Goal: Transaction & Acquisition: Purchase product/service

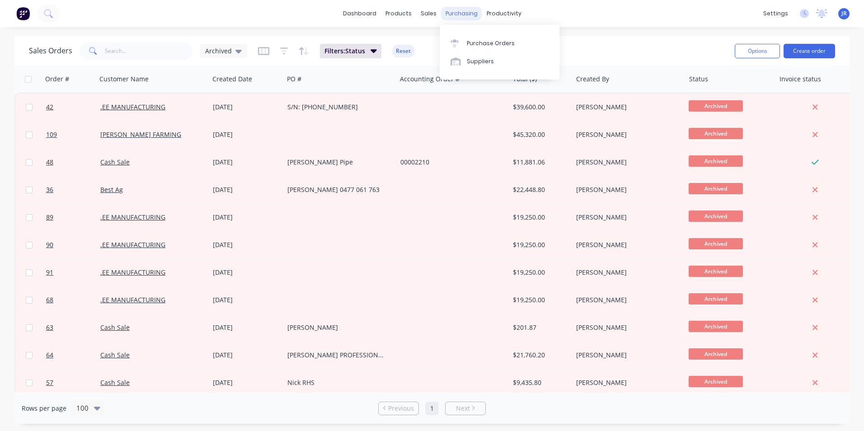
click at [457, 18] on div "purchasing" at bounding box center [461, 14] width 41 height 14
click at [470, 43] on div "Purchase Orders" at bounding box center [491, 43] width 48 height 8
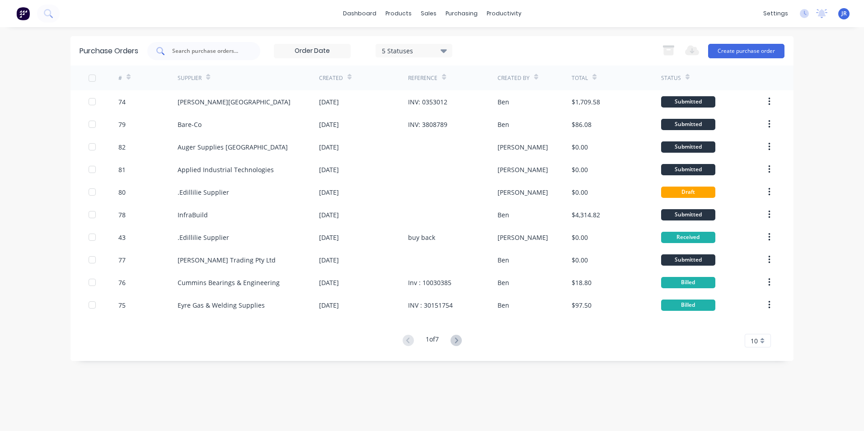
click at [229, 52] on input "text" at bounding box center [208, 51] width 75 height 9
type input "trailer"
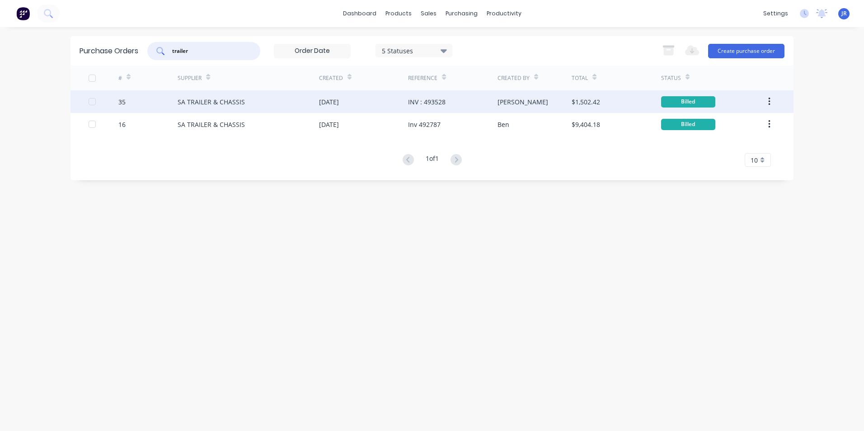
click at [266, 106] on div "SA TRAILER & CHASSIS" at bounding box center [247, 101] width 141 height 23
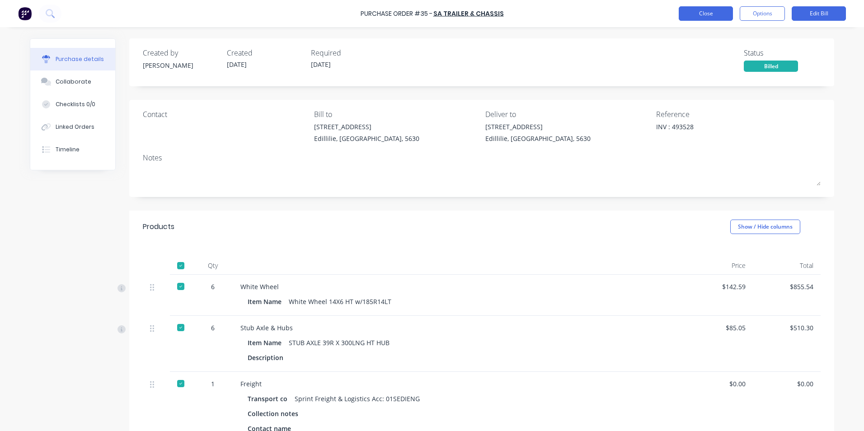
click at [716, 15] on button "Close" at bounding box center [705, 13] width 54 height 14
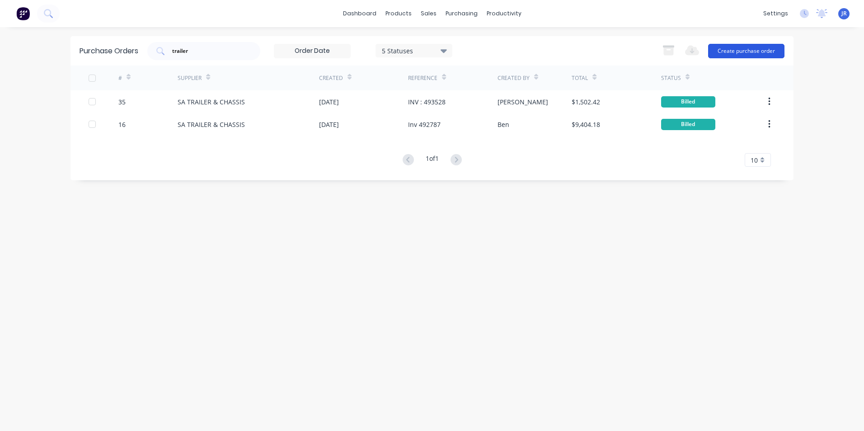
click at [724, 50] on button "Create purchase order" at bounding box center [746, 51] width 76 height 14
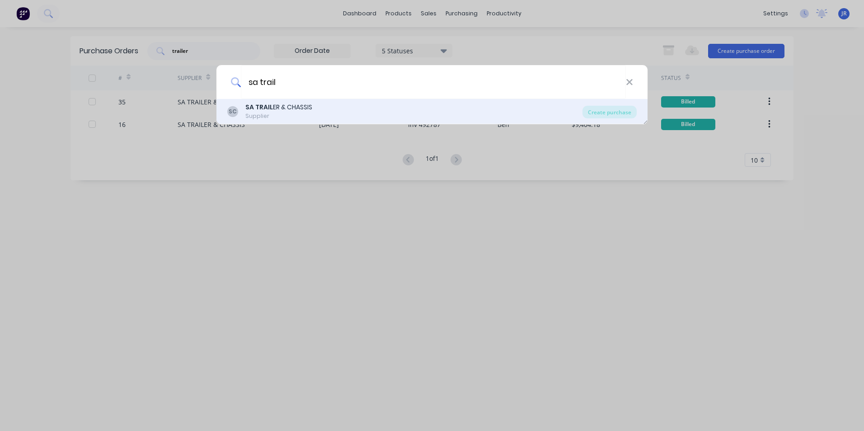
type input "sa trail"
click at [269, 107] on b "SA TRAIL" at bounding box center [259, 107] width 28 height 9
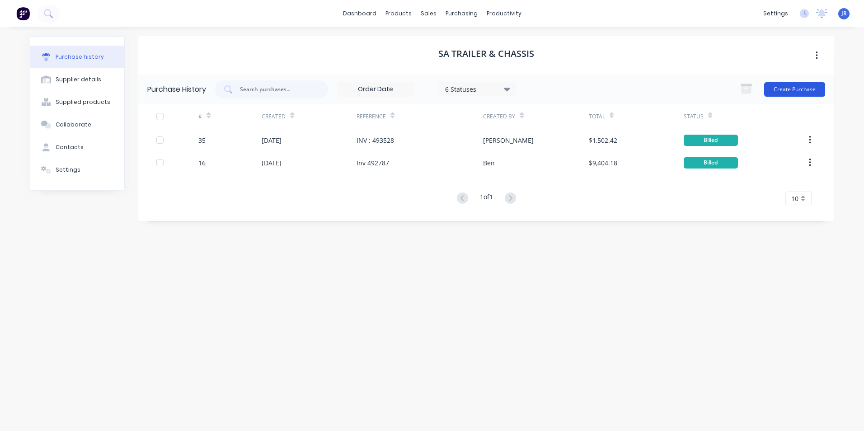
click at [776, 96] on button "Create Purchase" at bounding box center [794, 89] width 61 height 14
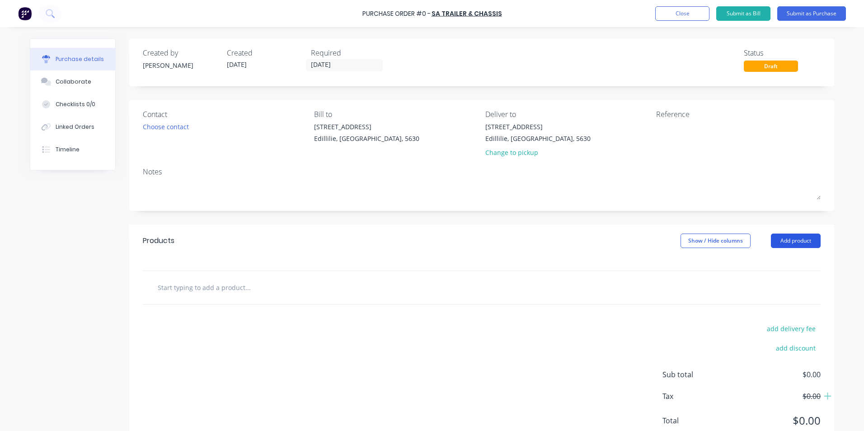
click at [780, 238] on button "Add product" at bounding box center [795, 240] width 50 height 14
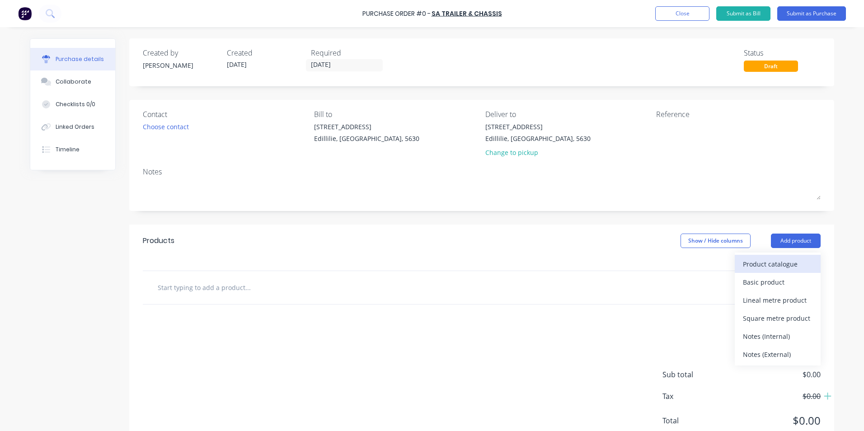
click at [752, 262] on div "Product catalogue" at bounding box center [777, 263] width 70 height 13
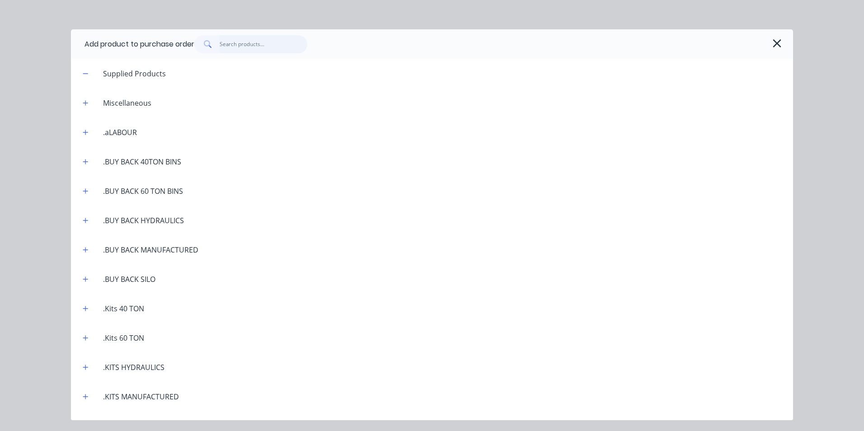
click at [273, 45] on input "text" at bounding box center [263, 44] width 88 height 18
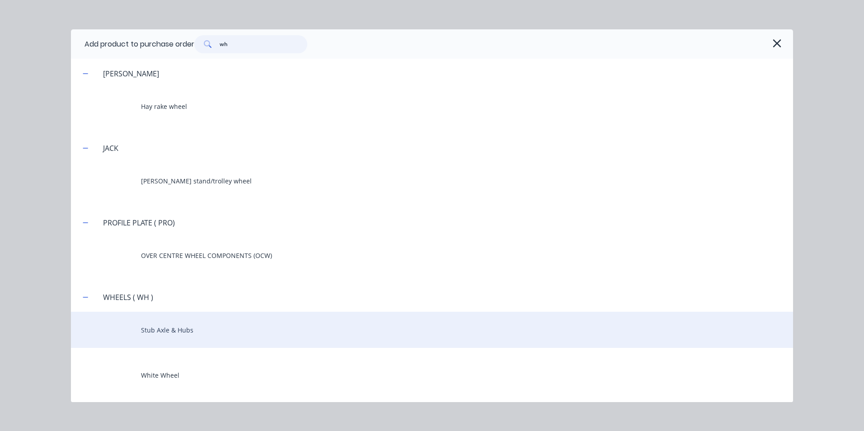
type input "wh"
click at [188, 329] on div "Stub Axle & Hubs" at bounding box center [432, 330] width 722 height 36
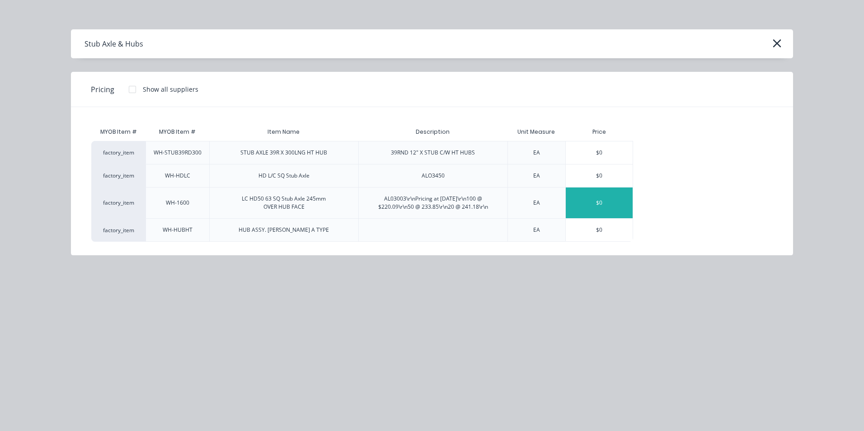
click at [579, 205] on div "$0" at bounding box center [598, 202] width 67 height 31
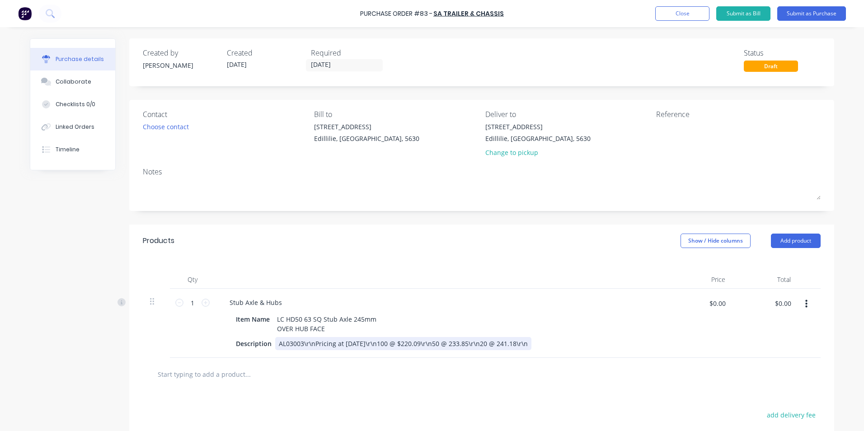
drag, startPoint x: 409, startPoint y: 342, endPoint x: 541, endPoint y: 353, distance: 132.3
click at [541, 353] on div "Stub Axle & Hubs Item Name LC HD50 63 SQ Stub Axle 245mm OVER HUB FACE Descript…" at bounding box center [441, 323] width 452 height 69
drag, startPoint x: 536, startPoint y: 340, endPoint x: 274, endPoint y: 346, distance: 262.0
click at [274, 347] on div "Description AL03003\r\nPricing at [DATE]\r\n100 @ $220.09\r\n50 @ 233.85\r\n20 …" at bounding box center [439, 343] width 414 height 13
drag, startPoint x: 528, startPoint y: 345, endPoint x: 264, endPoint y: 343, distance: 264.2
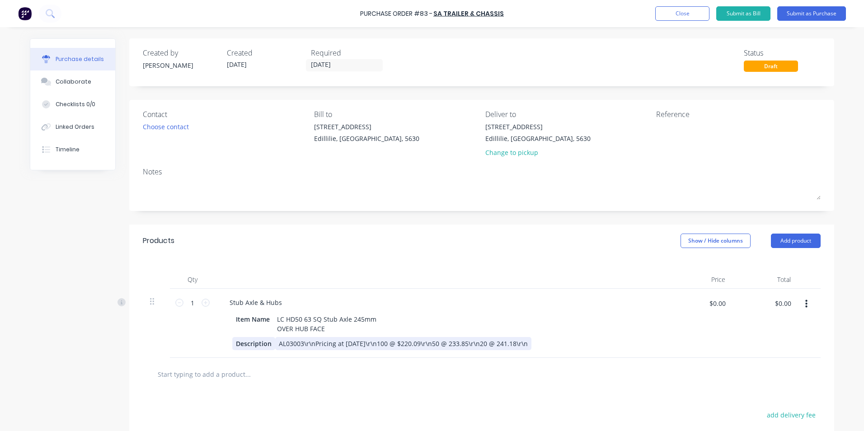
click at [264, 343] on div "Description AL03003\r\nPricing at [DATE]\r\n100 @ $220.09\r\n50 @ 233.85\r\n20 …" at bounding box center [439, 343] width 414 height 13
drag, startPoint x: 268, startPoint y: 345, endPoint x: 230, endPoint y: 343, distance: 37.5
click at [232, 343] on div "Description" at bounding box center [253, 343] width 43 height 13
click at [194, 303] on input "1" at bounding box center [192, 303] width 18 height 14
type input "20"
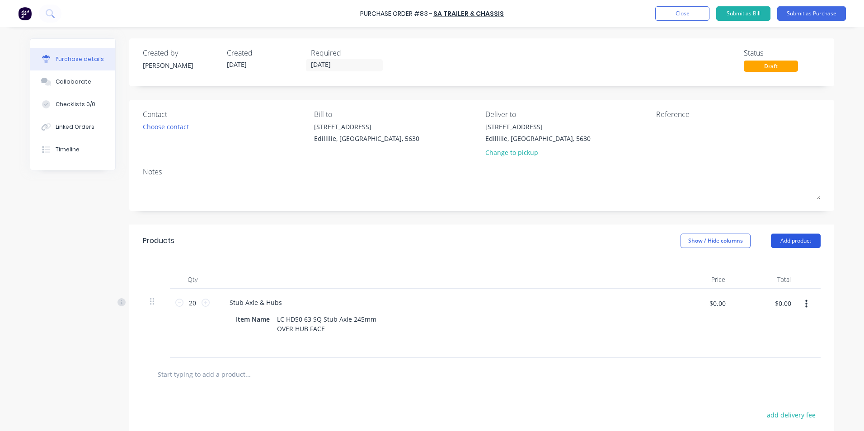
click at [806, 240] on button "Add product" at bounding box center [795, 240] width 50 height 14
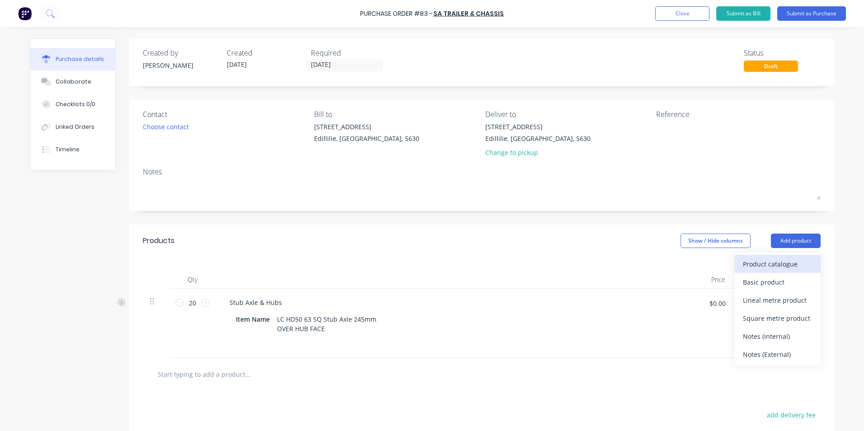
click at [760, 264] on div "Product catalogue" at bounding box center [777, 263] width 70 height 13
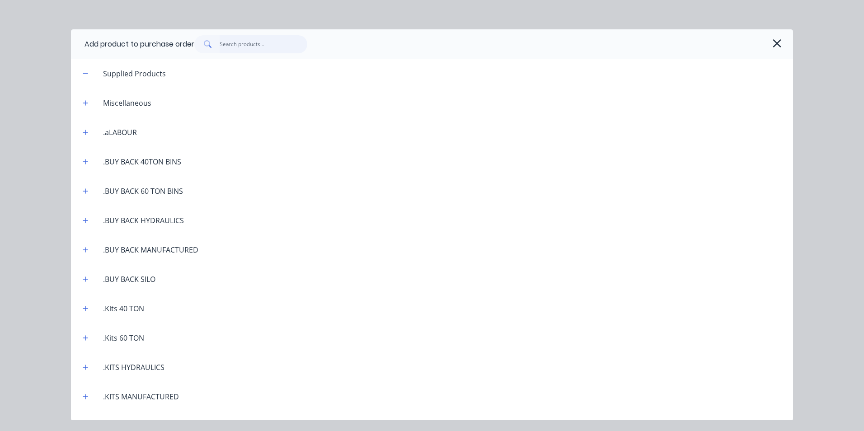
click at [263, 47] on input "text" at bounding box center [263, 44] width 88 height 18
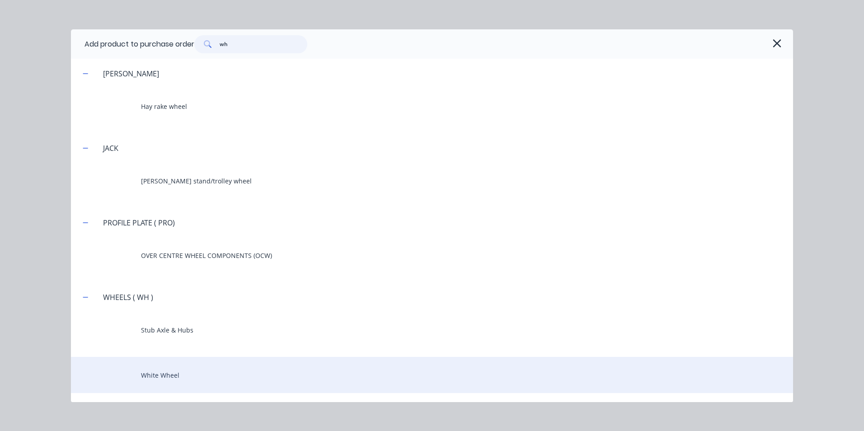
type input "wh"
click at [179, 367] on div "White Wheel" at bounding box center [432, 375] width 722 height 36
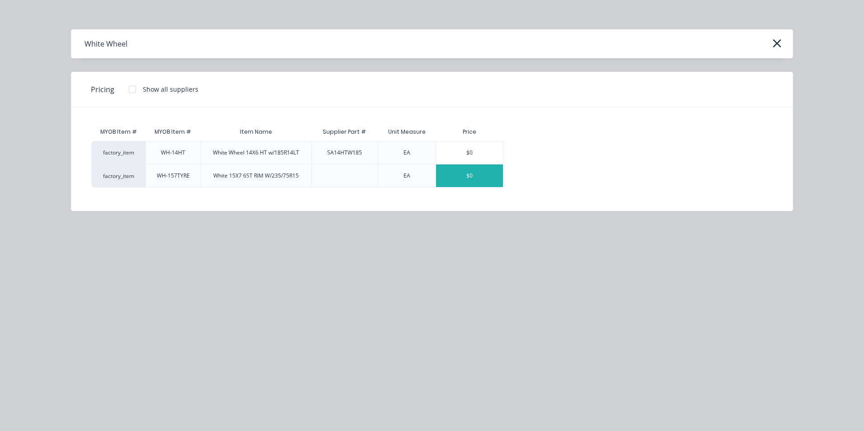
click at [466, 175] on div "$0" at bounding box center [469, 175] width 67 height 23
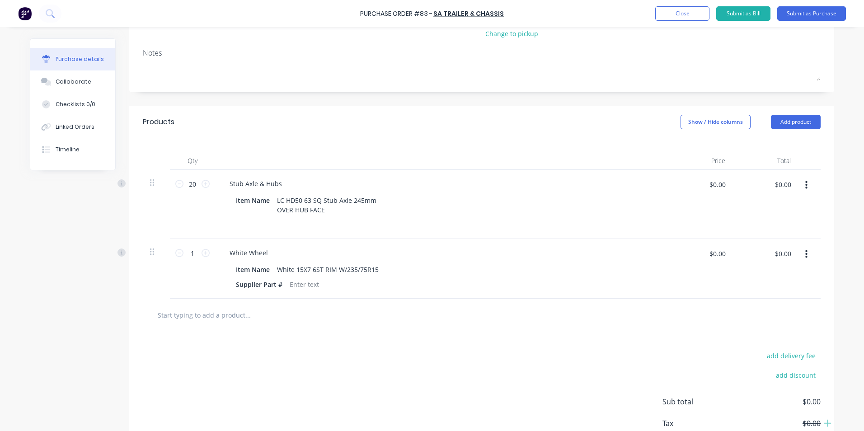
scroll to position [135, 0]
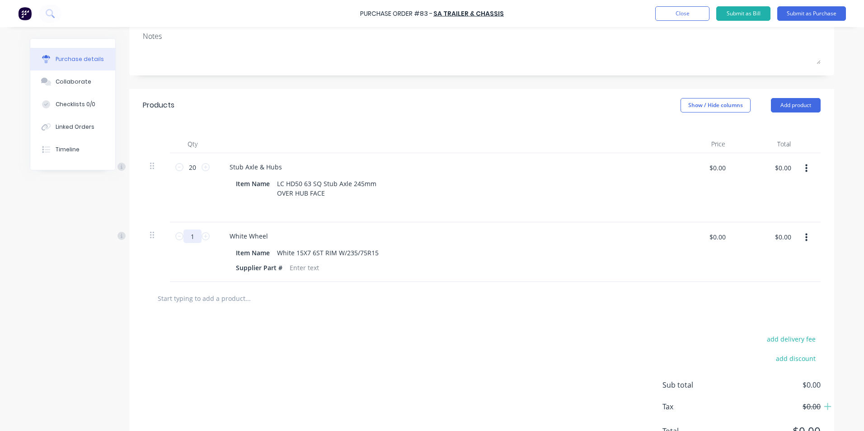
drag, startPoint x: 192, startPoint y: 237, endPoint x: 181, endPoint y: 237, distance: 11.3
click at [183, 237] on input "1" at bounding box center [192, 236] width 18 height 14
type input "20"
drag, startPoint x: 345, startPoint y: 296, endPoint x: 371, endPoint y: 288, distance: 27.7
click at [346, 295] on div at bounding box center [285, 298] width 271 height 18
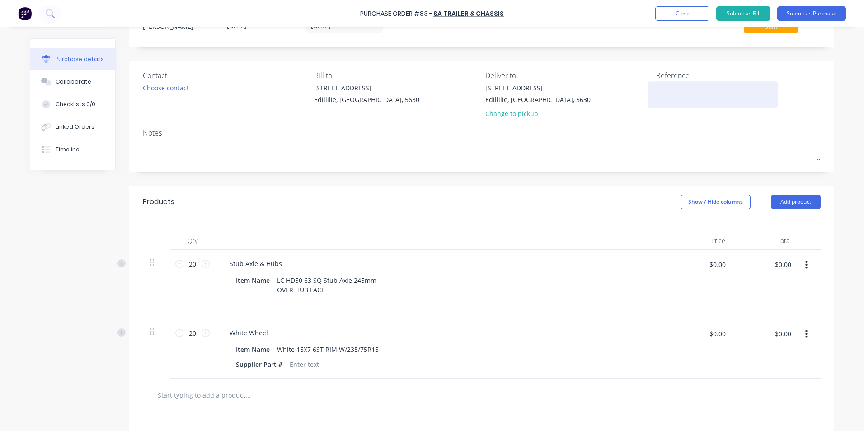
scroll to position [0, 0]
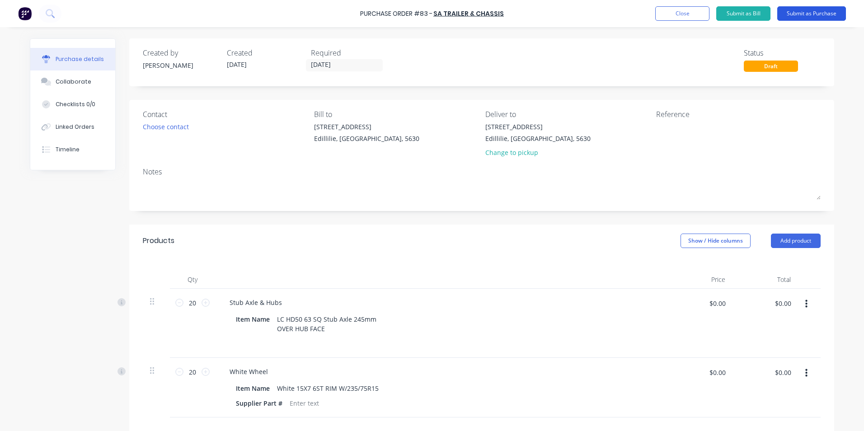
click at [813, 12] on button "Submit as Purchase" at bounding box center [811, 13] width 69 height 14
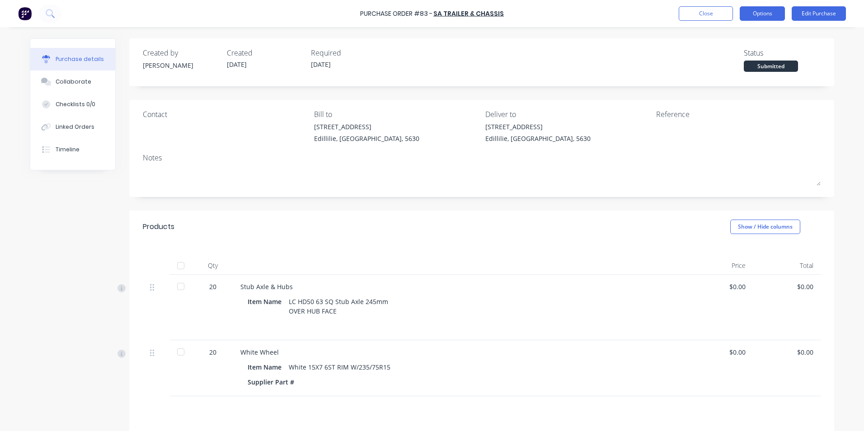
click at [765, 10] on button "Options" at bounding box center [761, 13] width 45 height 14
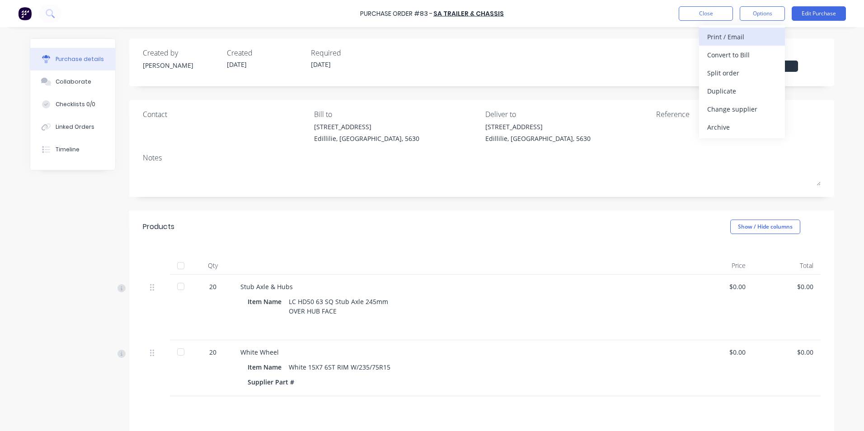
click at [746, 38] on div "Print / Email" at bounding box center [742, 36] width 70 height 13
click at [743, 53] on div "With pricing" at bounding box center [742, 54] width 70 height 13
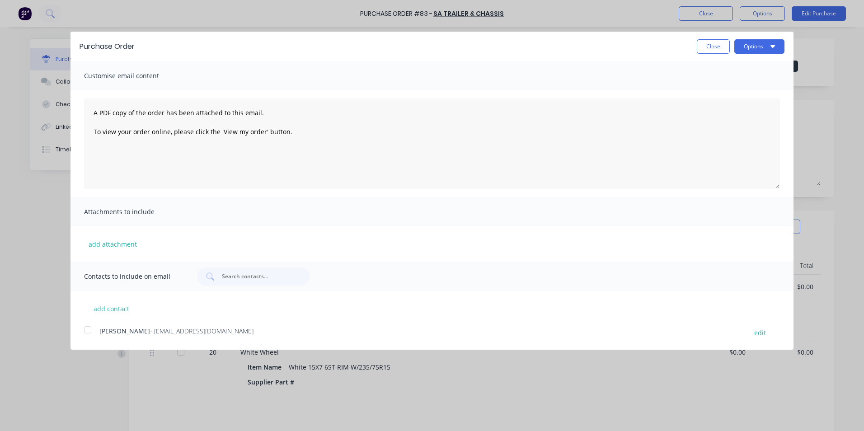
click at [86, 332] on div at bounding box center [88, 330] width 18 height 18
click at [747, 44] on button "Options" at bounding box center [759, 46] width 50 height 14
click at [731, 88] on div "Email" at bounding box center [741, 87] width 70 height 13
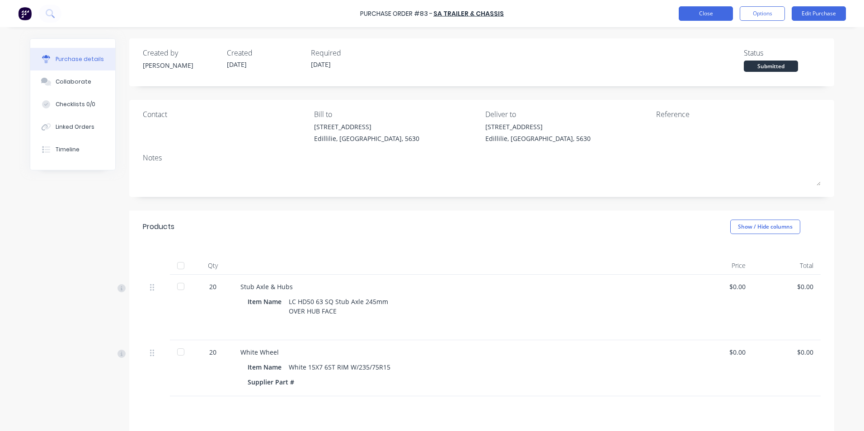
click at [722, 14] on button "Close" at bounding box center [705, 13] width 54 height 14
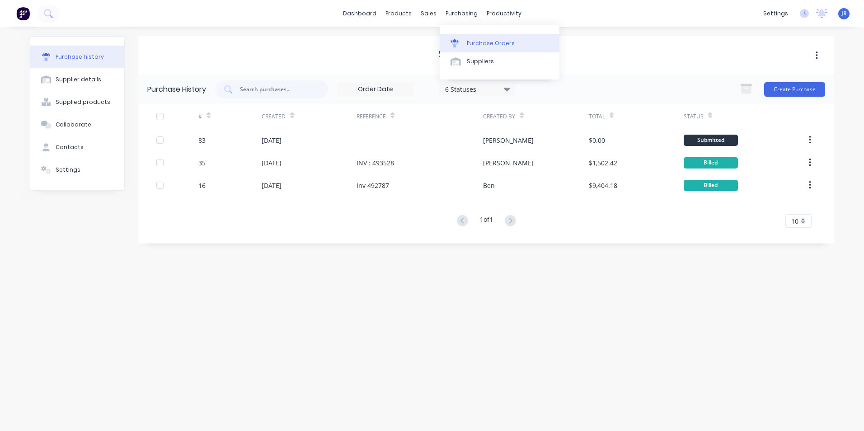
click at [480, 45] on div "Purchase Orders" at bounding box center [491, 43] width 48 height 8
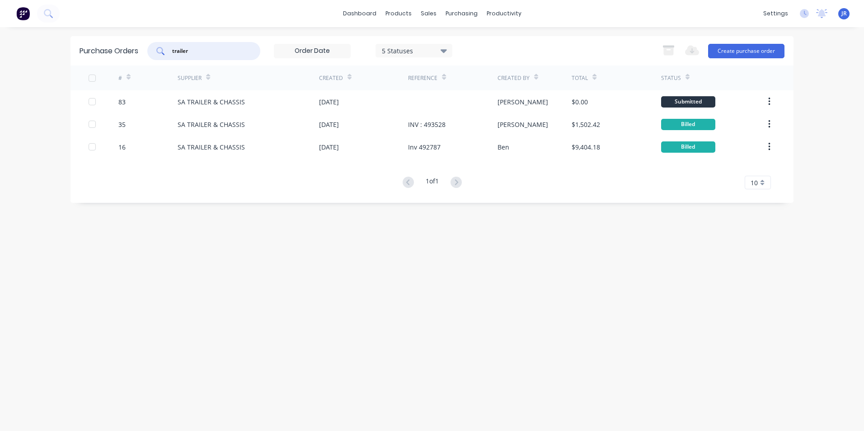
drag, startPoint x: 236, startPoint y: 49, endPoint x: 141, endPoint y: 62, distance: 95.7
click at [141, 62] on div "Purchase Orders trailer 5 Statuses 5 Statuses Export to Excel (XLSX) Create pur…" at bounding box center [431, 50] width 723 height 29
type input "vulc"
click at [740, 46] on button "Create purchase order" at bounding box center [746, 51] width 76 height 14
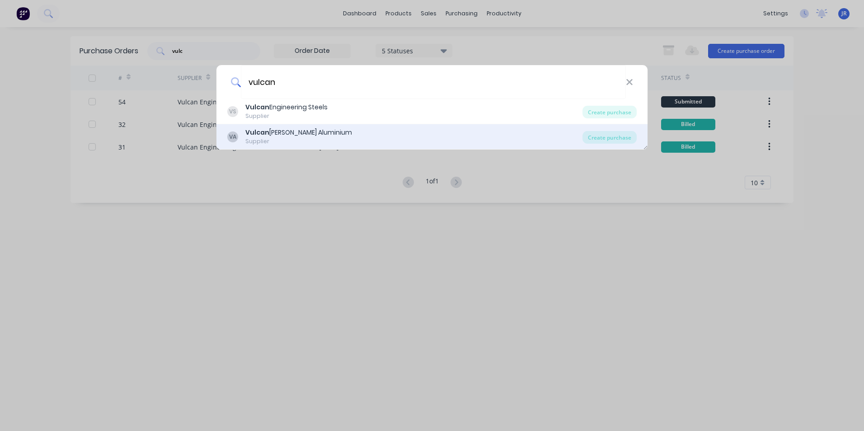
type input "vulcan"
click at [328, 133] on div "VA Vulcan [PERSON_NAME] Aluminium Supplier" at bounding box center [404, 137] width 355 height 18
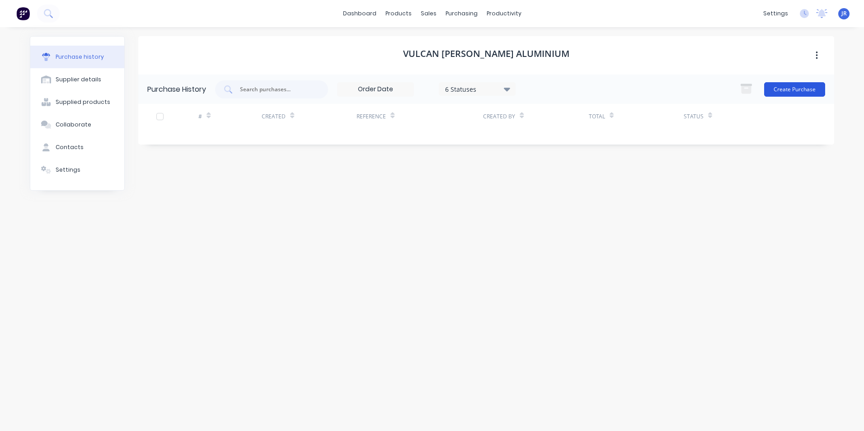
click at [799, 91] on button "Create Purchase" at bounding box center [794, 89] width 61 height 14
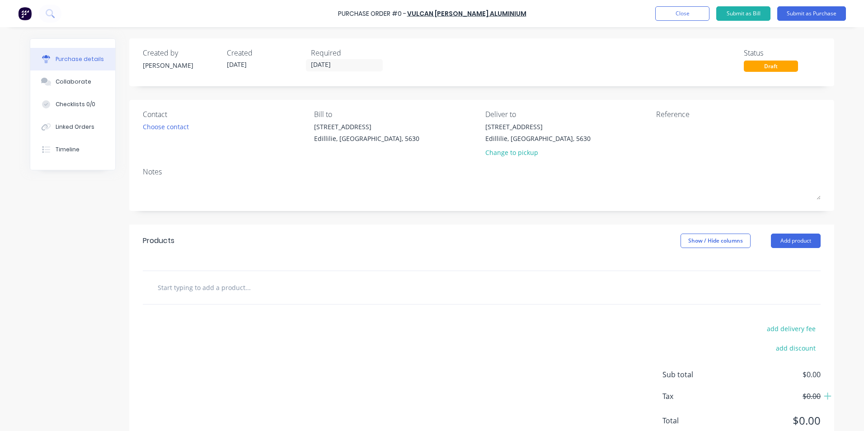
drag, startPoint x: 787, startPoint y: 241, endPoint x: 698, endPoint y: 231, distance: 89.5
click at [787, 240] on button "Add product" at bounding box center [795, 240] width 50 height 14
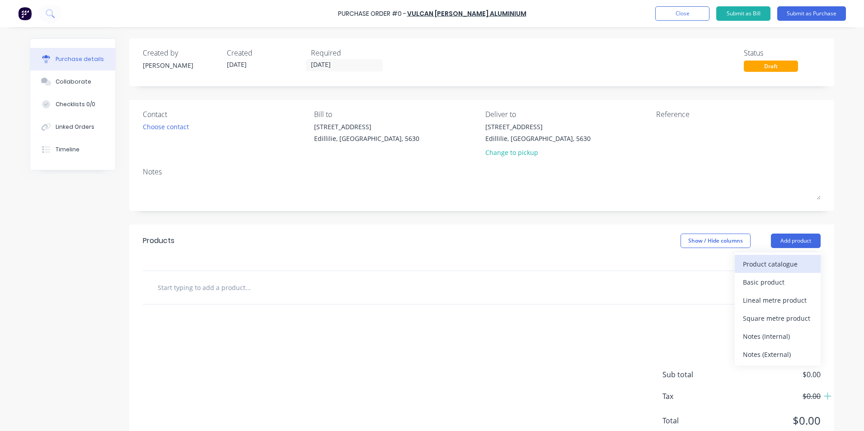
click at [751, 267] on div "Product catalogue" at bounding box center [777, 263] width 70 height 13
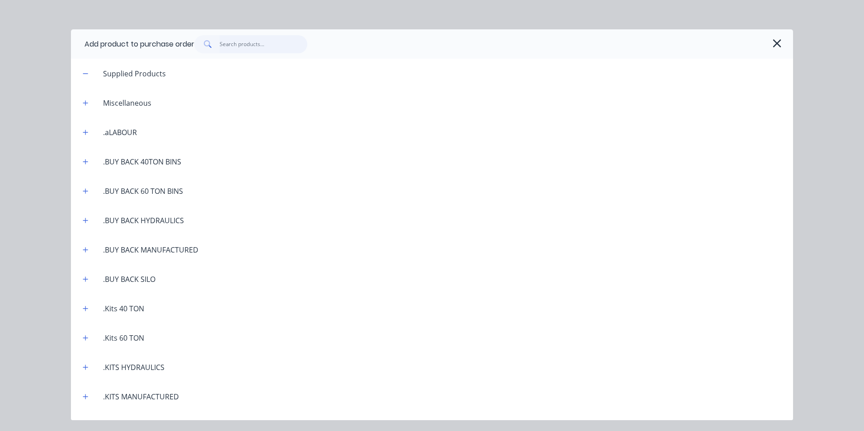
click at [239, 50] on input "text" at bounding box center [263, 44] width 88 height 18
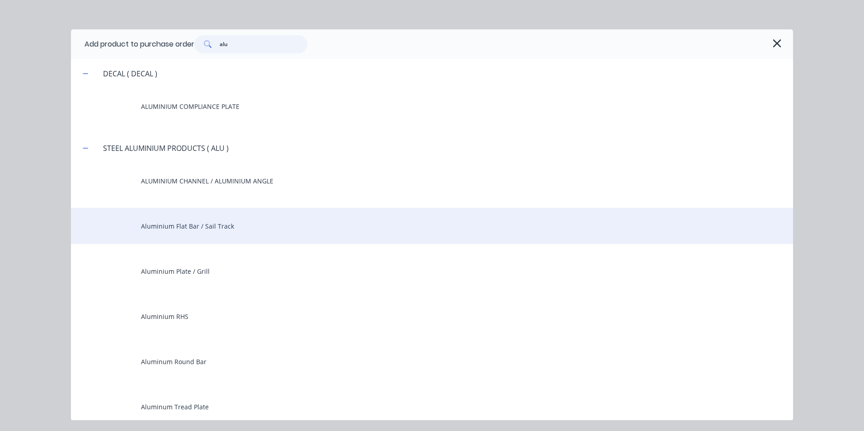
type input "alu"
click at [187, 221] on div "Aluminium Flat Bar / Sail Track" at bounding box center [432, 226] width 722 height 36
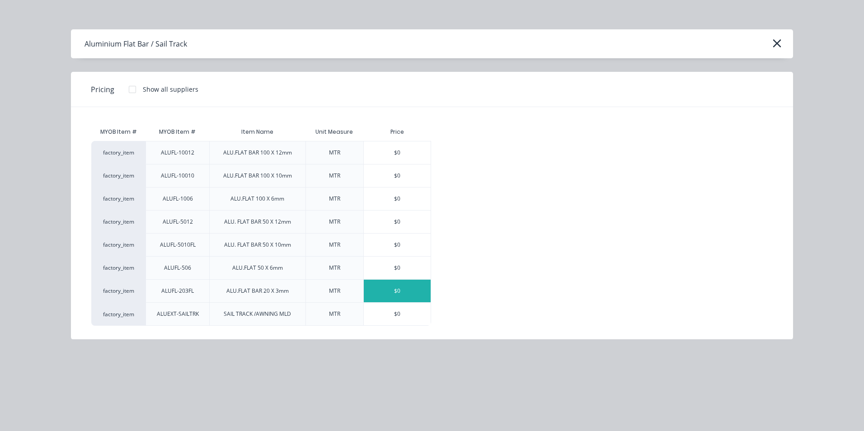
click at [402, 288] on div "$0" at bounding box center [397, 291] width 67 height 23
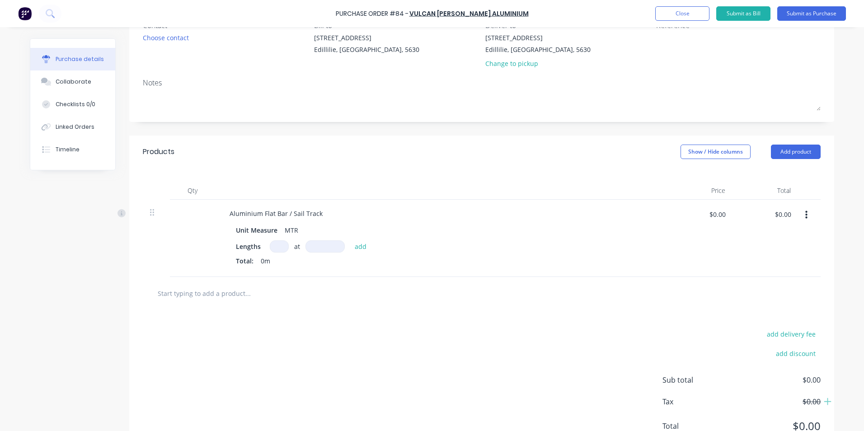
scroll to position [90, 0]
click at [273, 244] on input at bounding box center [279, 245] width 19 height 12
type input "20"
type input "4000mm"
click at [358, 247] on button "add" at bounding box center [360, 244] width 21 height 11
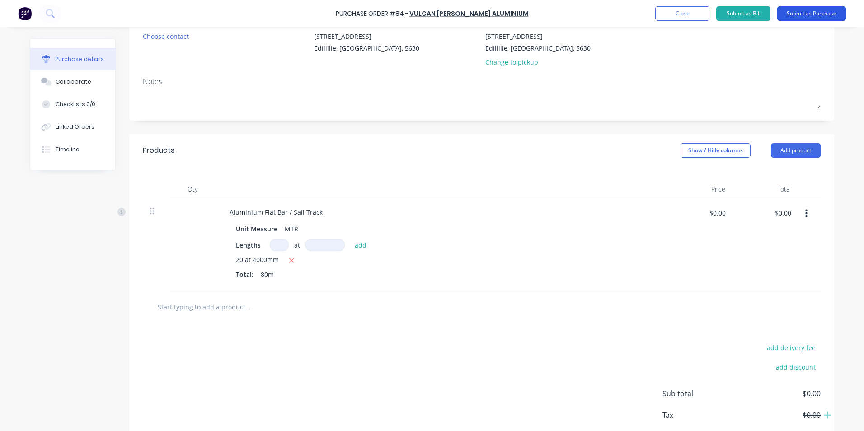
click at [802, 13] on button "Submit as Purchase" at bounding box center [811, 13] width 69 height 14
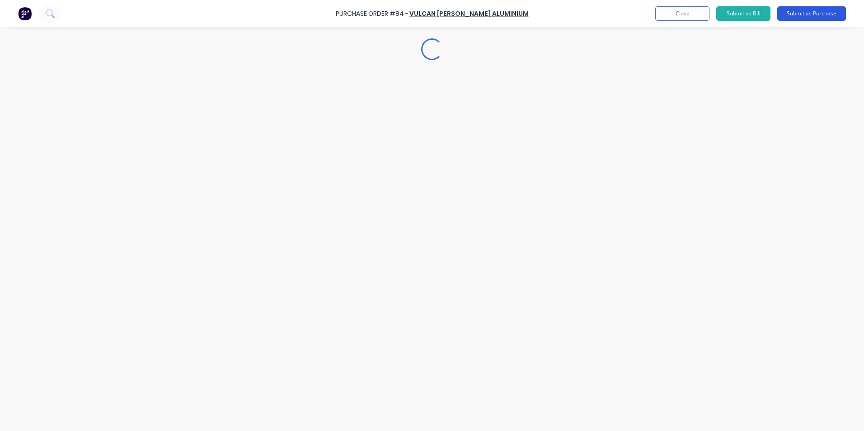
scroll to position [0, 0]
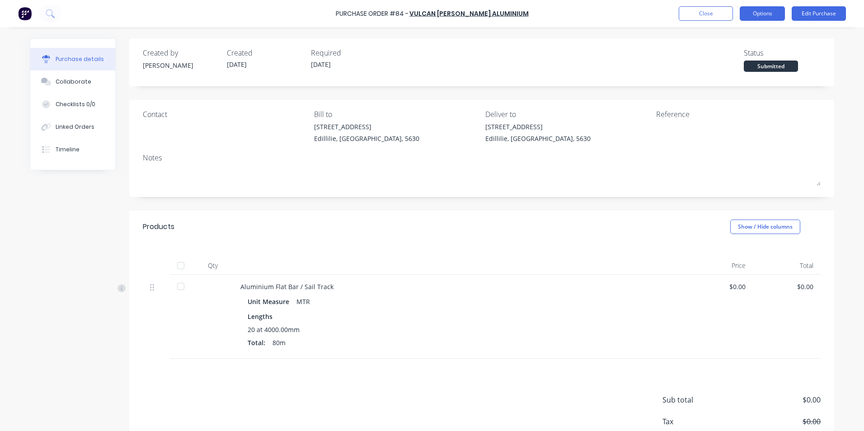
click at [771, 15] on button "Options" at bounding box center [761, 13] width 45 height 14
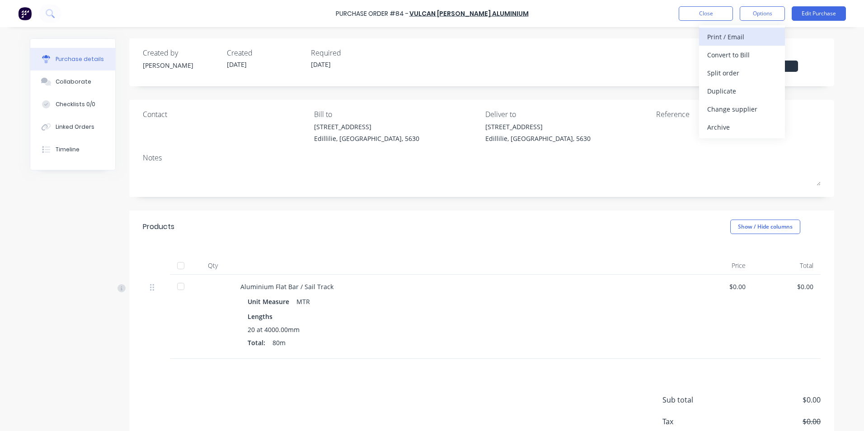
click at [747, 36] on div "Print / Email" at bounding box center [742, 36] width 70 height 13
click at [741, 58] on div "With pricing" at bounding box center [742, 54] width 70 height 13
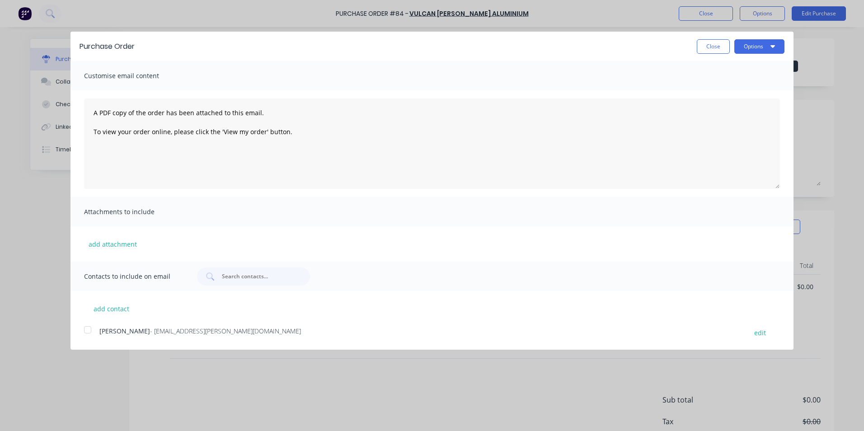
drag, startPoint x: 85, startPoint y: 331, endPoint x: 94, endPoint y: 332, distance: 9.1
click at [87, 332] on div at bounding box center [88, 330] width 18 height 18
click at [767, 46] on button "Options" at bounding box center [759, 46] width 50 height 14
click at [745, 87] on div "Email" at bounding box center [741, 87] width 70 height 13
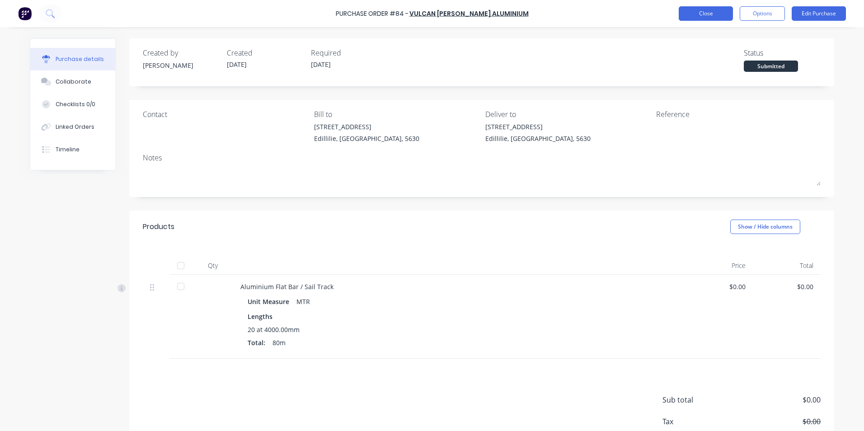
click at [727, 14] on button "Close" at bounding box center [705, 13] width 54 height 14
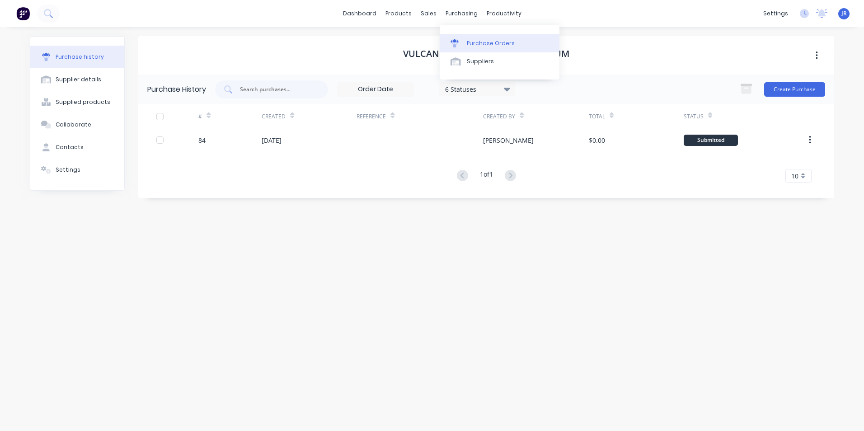
click at [476, 44] on div "Purchase Orders" at bounding box center [491, 43] width 48 height 8
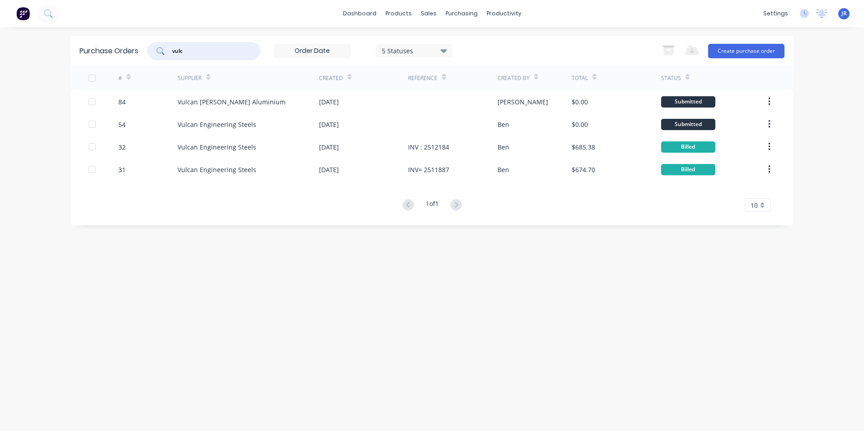
click at [215, 48] on input "vulc" at bounding box center [208, 51] width 75 height 9
type input "v"
